Goal: Information Seeking & Learning: Learn about a topic

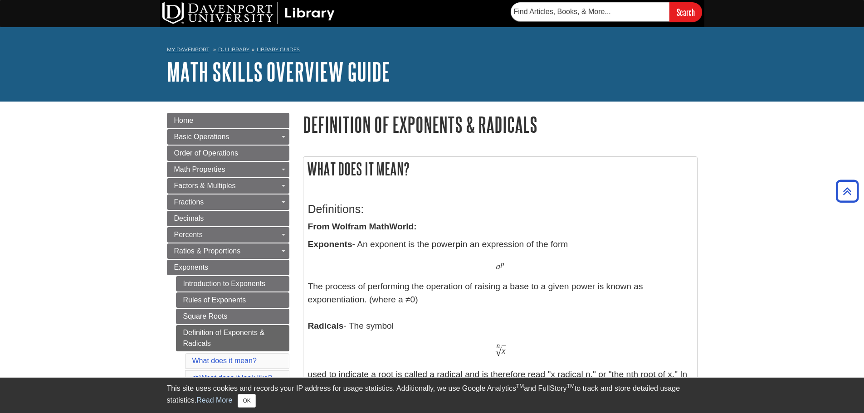
scroll to position [260, 0]
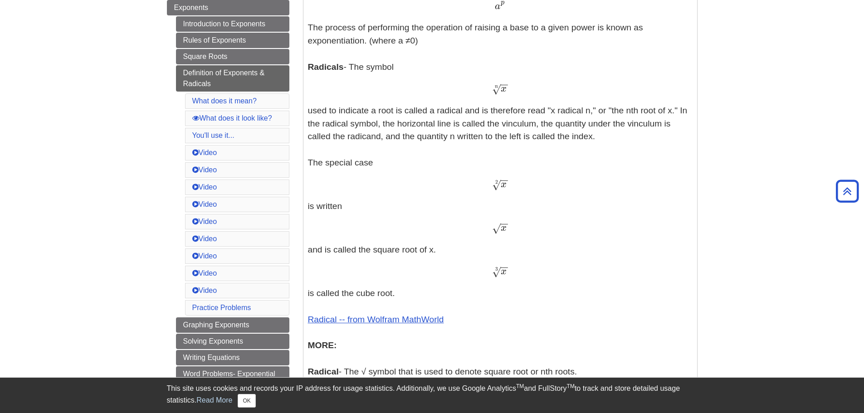
click at [512, 220] on p "Exponents - An exponent is the power p in an expression of the form a p a p The…" at bounding box center [500, 230] width 385 height 505
click at [503, 230] on span "x" at bounding box center [504, 228] width 6 height 10
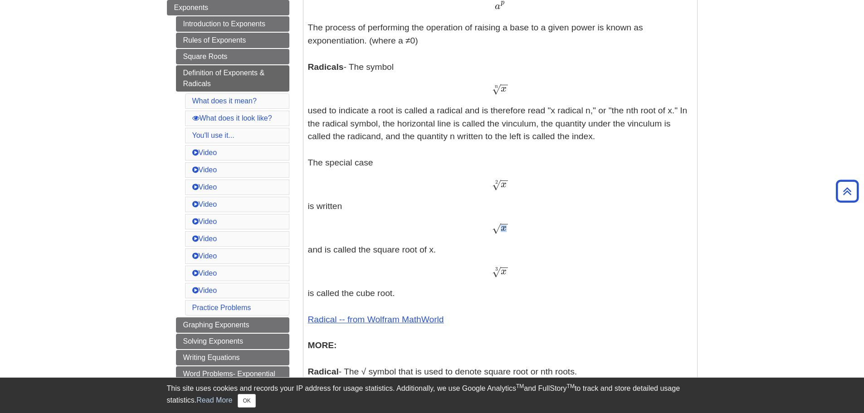
click at [503, 230] on span "x" at bounding box center [504, 228] width 6 height 10
click at [502, 230] on span "x" at bounding box center [504, 228] width 6 height 10
click at [493, 232] on span "√" at bounding box center [496, 228] width 9 height 12
drag, startPoint x: 492, startPoint y: 231, endPoint x: 538, endPoint y: 233, distance: 46.7
click at [538, 231] on div "x − − √ x" at bounding box center [500, 228] width 385 height 13
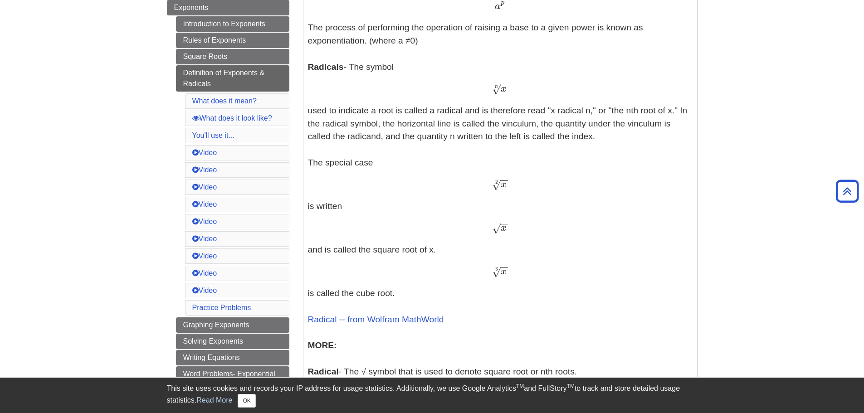
click at [656, 262] on p "Exponents - An exponent is the power p in an expression of the form a p a p The…" at bounding box center [500, 230] width 385 height 505
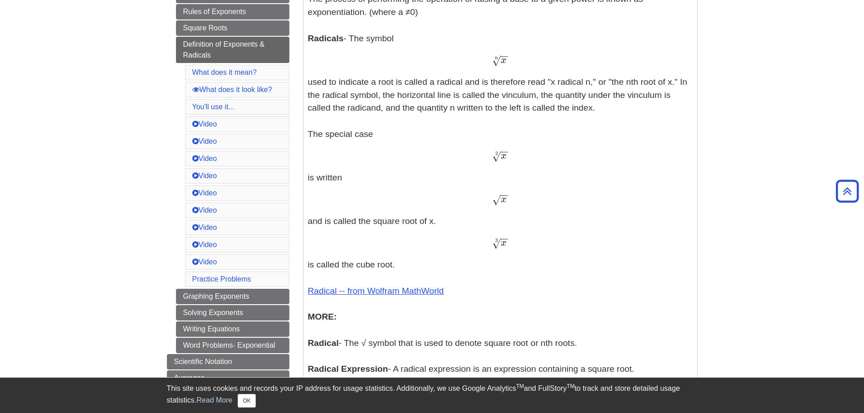
scroll to position [318, 0]
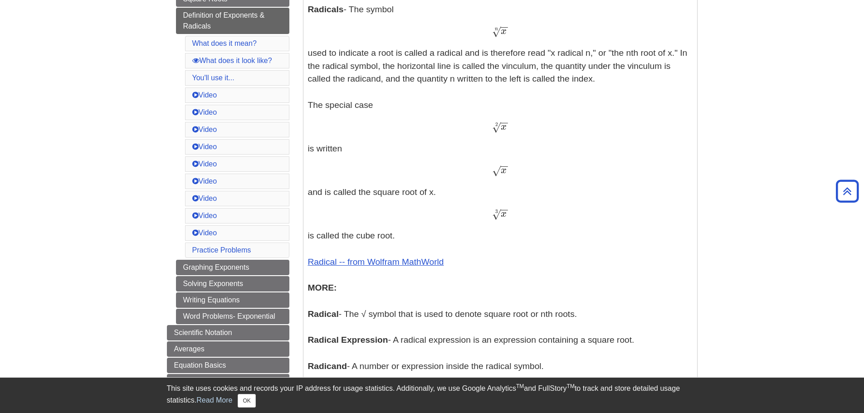
drag, startPoint x: 493, startPoint y: 172, endPoint x: 506, endPoint y: 177, distance: 14.5
click at [506, 177] on p "Exponents - An exponent is the power p in an expression of the form a p a p The…" at bounding box center [500, 173] width 385 height 505
click at [492, 169] on span "√" at bounding box center [496, 171] width 9 height 12
drag, startPoint x: 488, startPoint y: 165, endPoint x: 510, endPoint y: 175, distance: 24.6
click at [510, 175] on p "Exponents - An exponent is the power p in an expression of the form a p a p The…" at bounding box center [500, 173] width 385 height 505
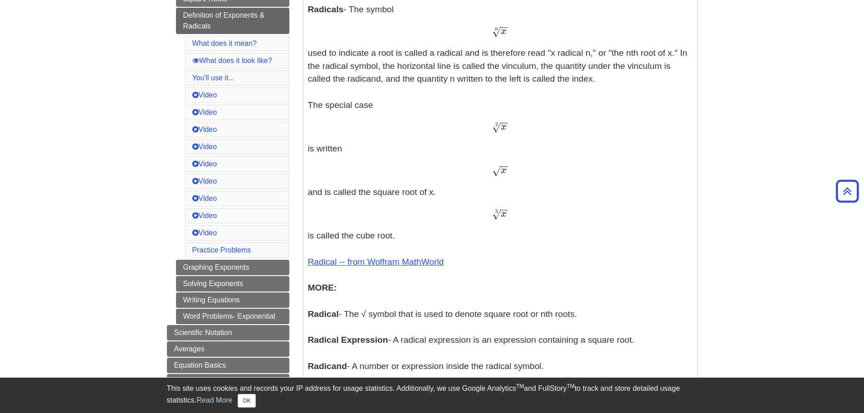
drag, startPoint x: 491, startPoint y: 168, endPoint x: 477, endPoint y: 165, distance: 14.9
drag, startPoint x: 477, startPoint y: 165, endPoint x: 479, endPoint y: 160, distance: 5.7
click at [479, 160] on p "Exponents - An exponent is the power p in an expression of the form a p a p The…" at bounding box center [500, 173] width 385 height 505
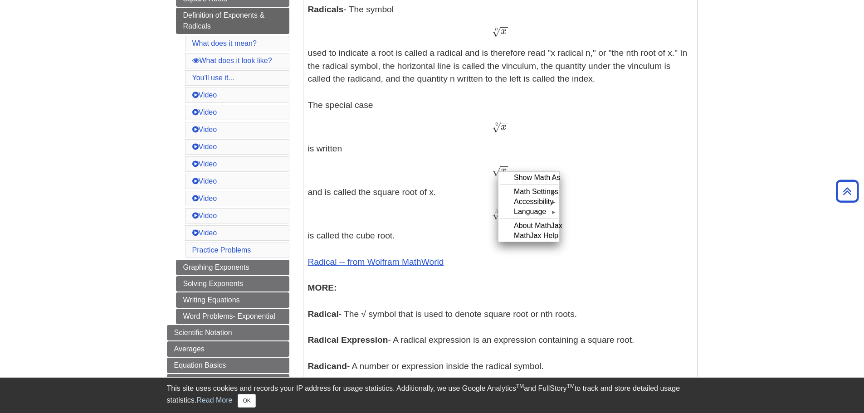
click at [498, 173] on div "Show Math As ► Math Settings ► Accessibility ► Language ► About MathJax MathJax…" at bounding box center [529, 206] width 62 height 71
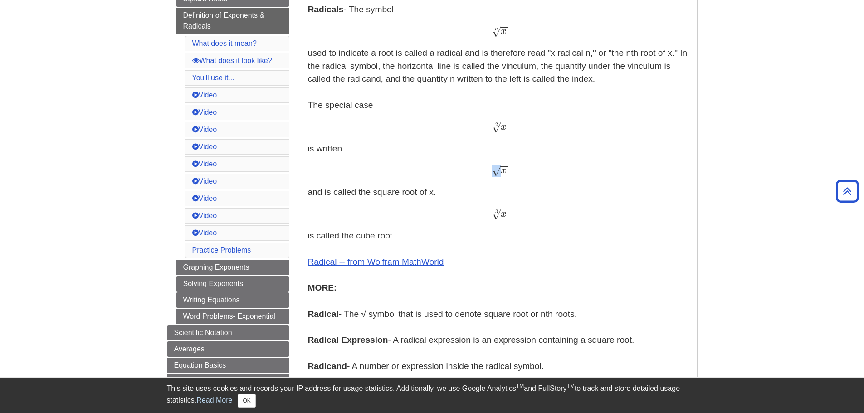
click at [496, 173] on span "√" at bounding box center [496, 171] width 9 height 12
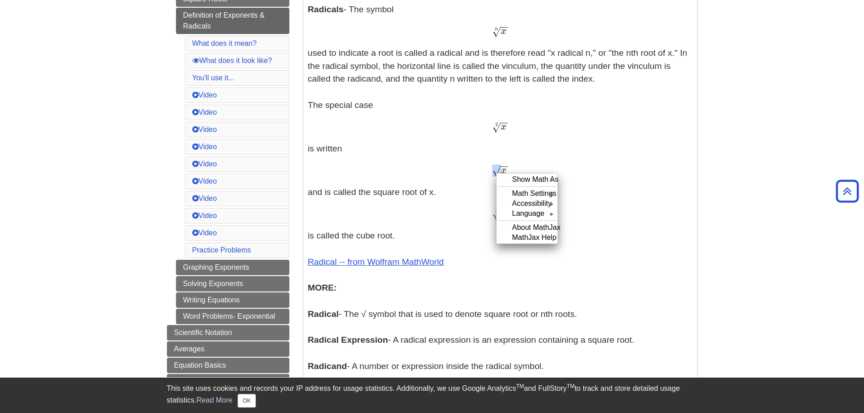
click at [496, 173] on div "Show Math As ► Math Settings ► Accessibility ► Language ► About MathJax MathJax…" at bounding box center [527, 208] width 62 height 71
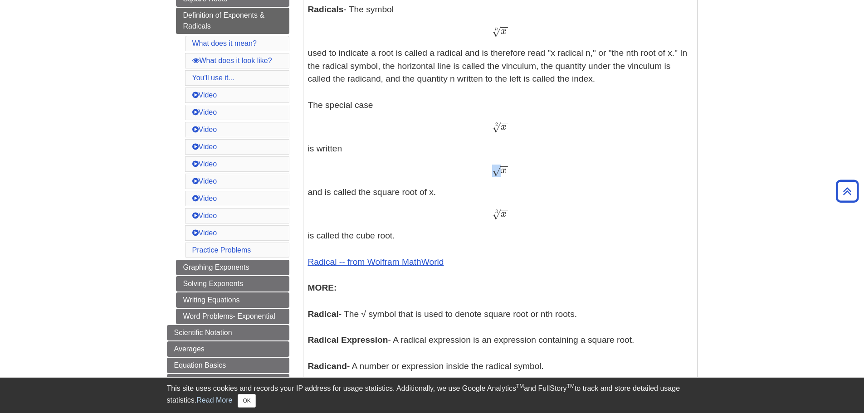
drag, startPoint x: 493, startPoint y: 168, endPoint x: 528, endPoint y: 177, distance: 35.3
drag, startPoint x: 531, startPoint y: 176, endPoint x: 484, endPoint y: 160, distance: 50.1
click at [484, 160] on p "Exponents - An exponent is the power p in an expression of the form a p a p The…" at bounding box center [500, 173] width 385 height 505
copy span "x − − √"
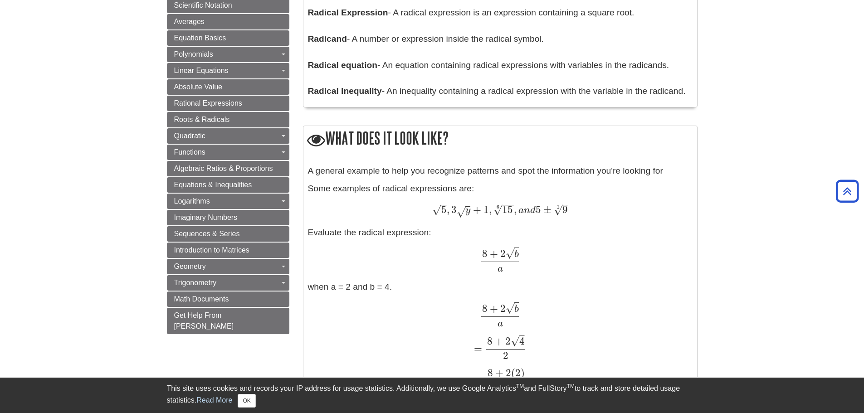
scroll to position [680, 0]
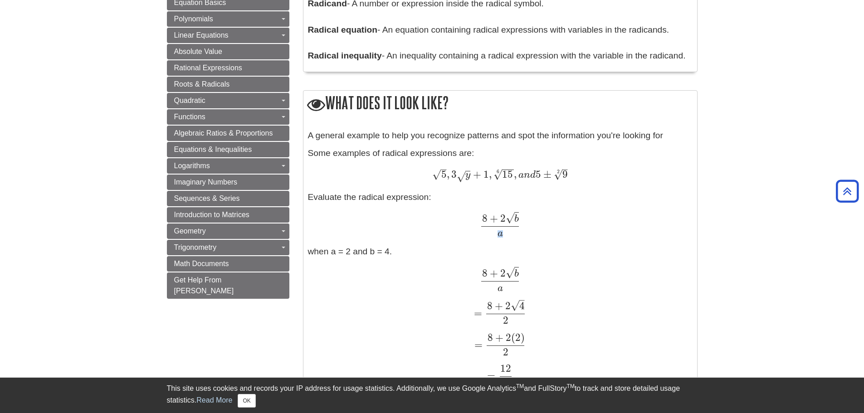
drag, startPoint x: 523, startPoint y: 218, endPoint x: 510, endPoint y: 217, distance: 12.3
click at [510, 217] on div "8 + 2 b √ a 8 + 2 b a" at bounding box center [500, 225] width 385 height 24
click at [510, 217] on span "√" at bounding box center [510, 218] width 9 height 12
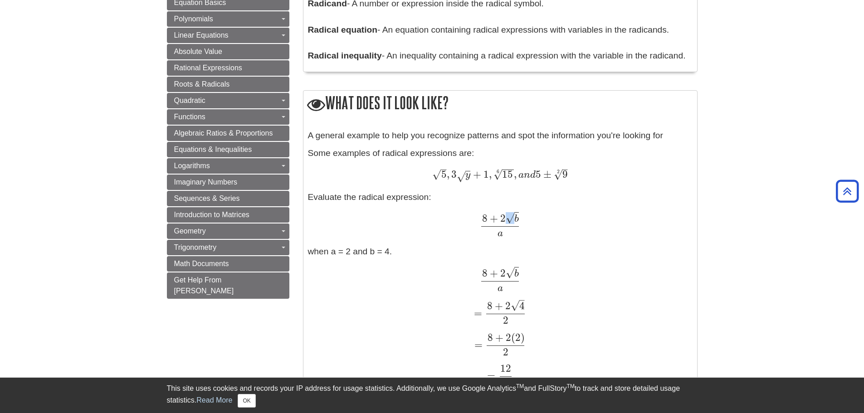
click at [510, 217] on span "√" at bounding box center [510, 218] width 9 height 12
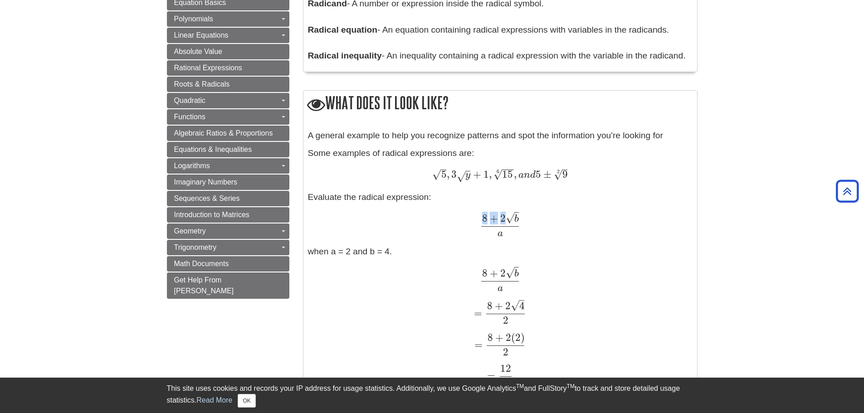
drag, startPoint x: 514, startPoint y: 223, endPoint x: 480, endPoint y: 215, distance: 35.0
click at [480, 215] on span "8 + 2 b √ a" at bounding box center [500, 218] width 40 height 25
drag, startPoint x: 484, startPoint y: 217, endPoint x: 562, endPoint y: 223, distance: 77.8
click at [562, 223] on div "8 + 2 b √ a 8 + 2 b a" at bounding box center [500, 225] width 385 height 24
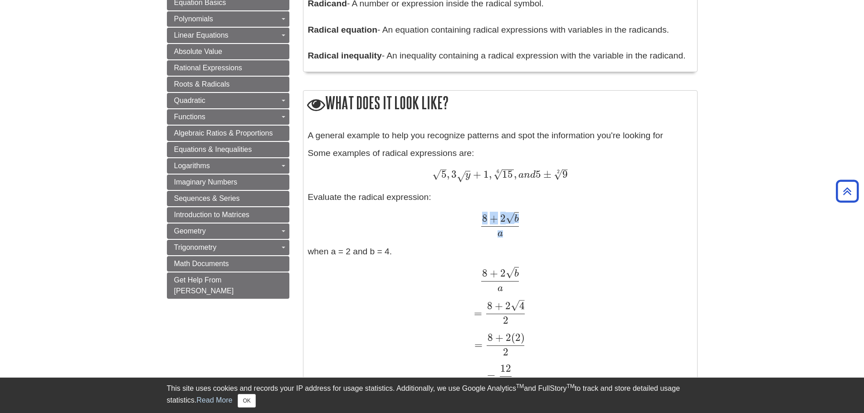
copy span "8 + 2 b √ a"
